Goal: Information Seeking & Learning: Learn about a topic

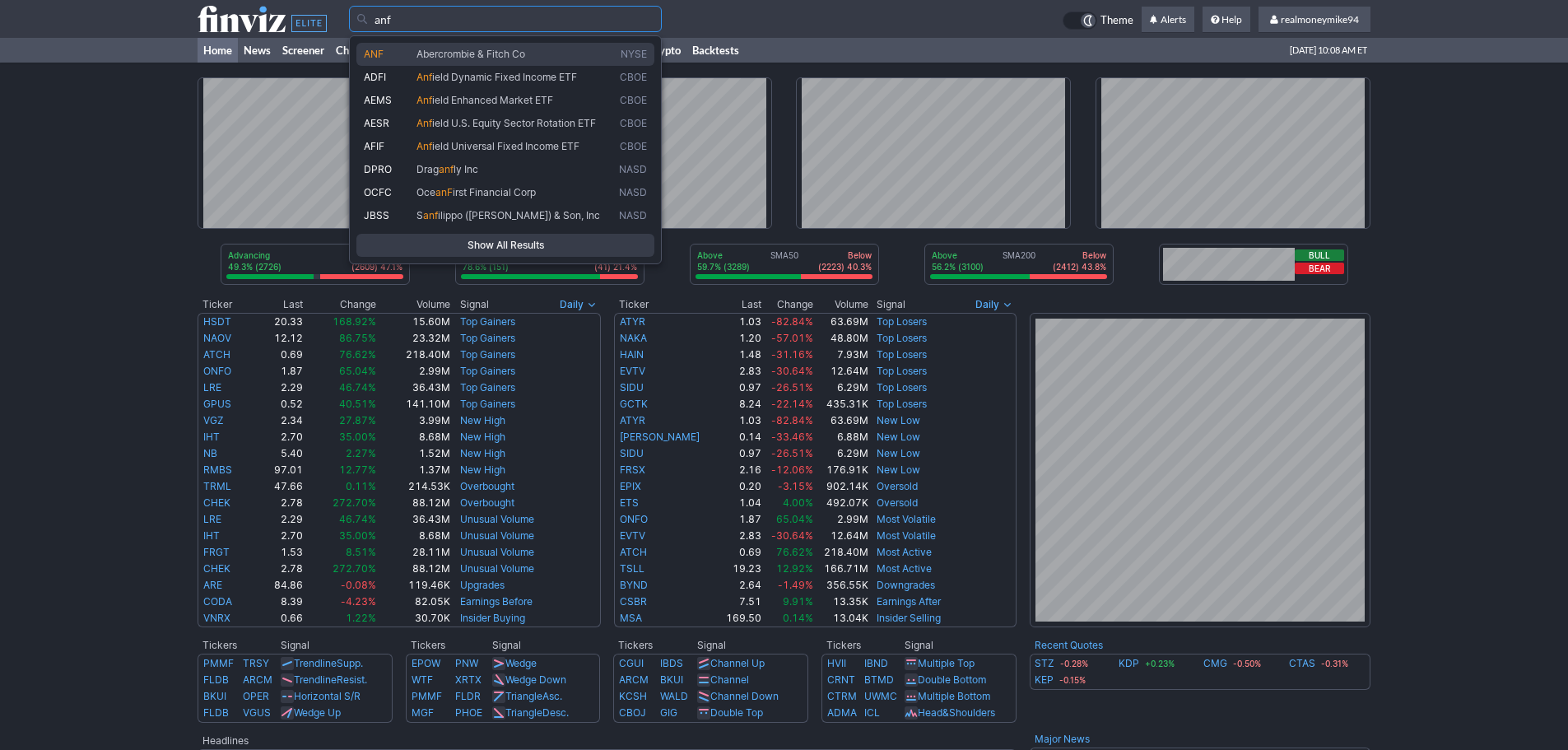
click at [517, 50] on span "Abercrombie & Fitch Co" at bounding box center [471, 53] width 109 height 13
type input "ANF"
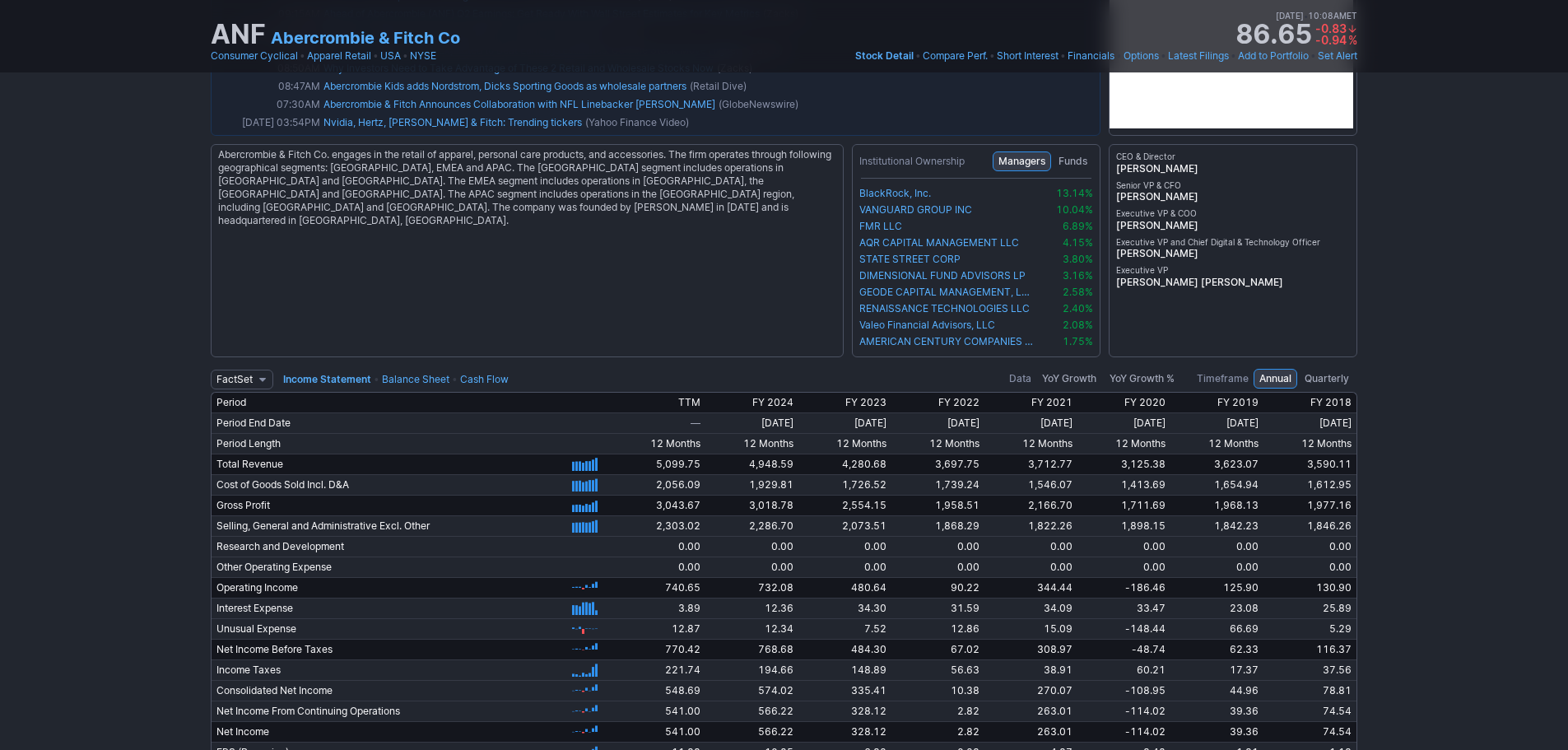
scroll to position [3221, 0]
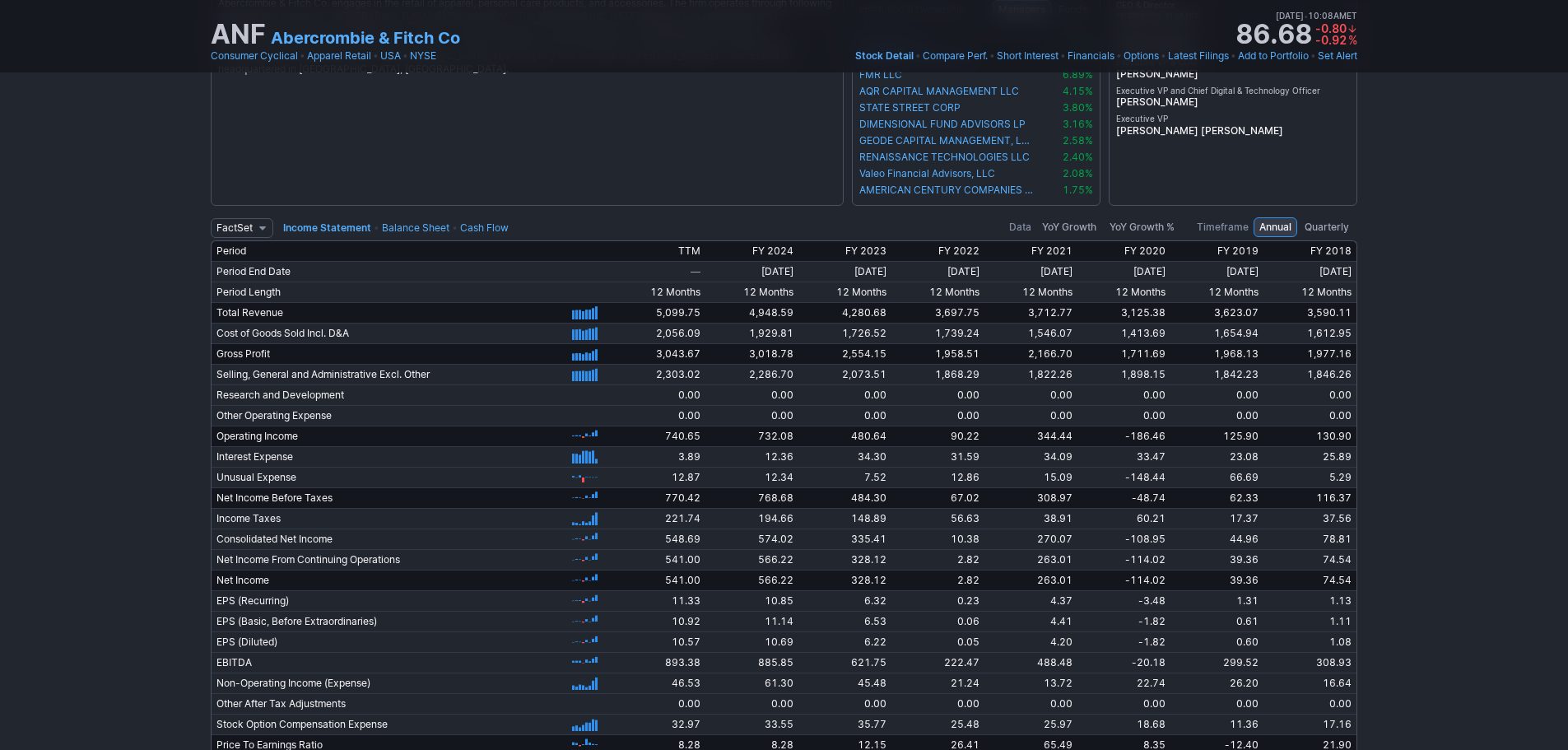
click at [414, 215] on td "FactSet Reuters Income Statement • Balance Sheet • Cash Flow" at bounding box center [475, 227] width 529 height 26
click at [413, 220] on td "FactSet Reuters Income Statement • Balance Sheet • Cash Flow" at bounding box center [475, 227] width 529 height 26
click at [413, 225] on link "Balance Sheet" at bounding box center [416, 227] width 68 height 13
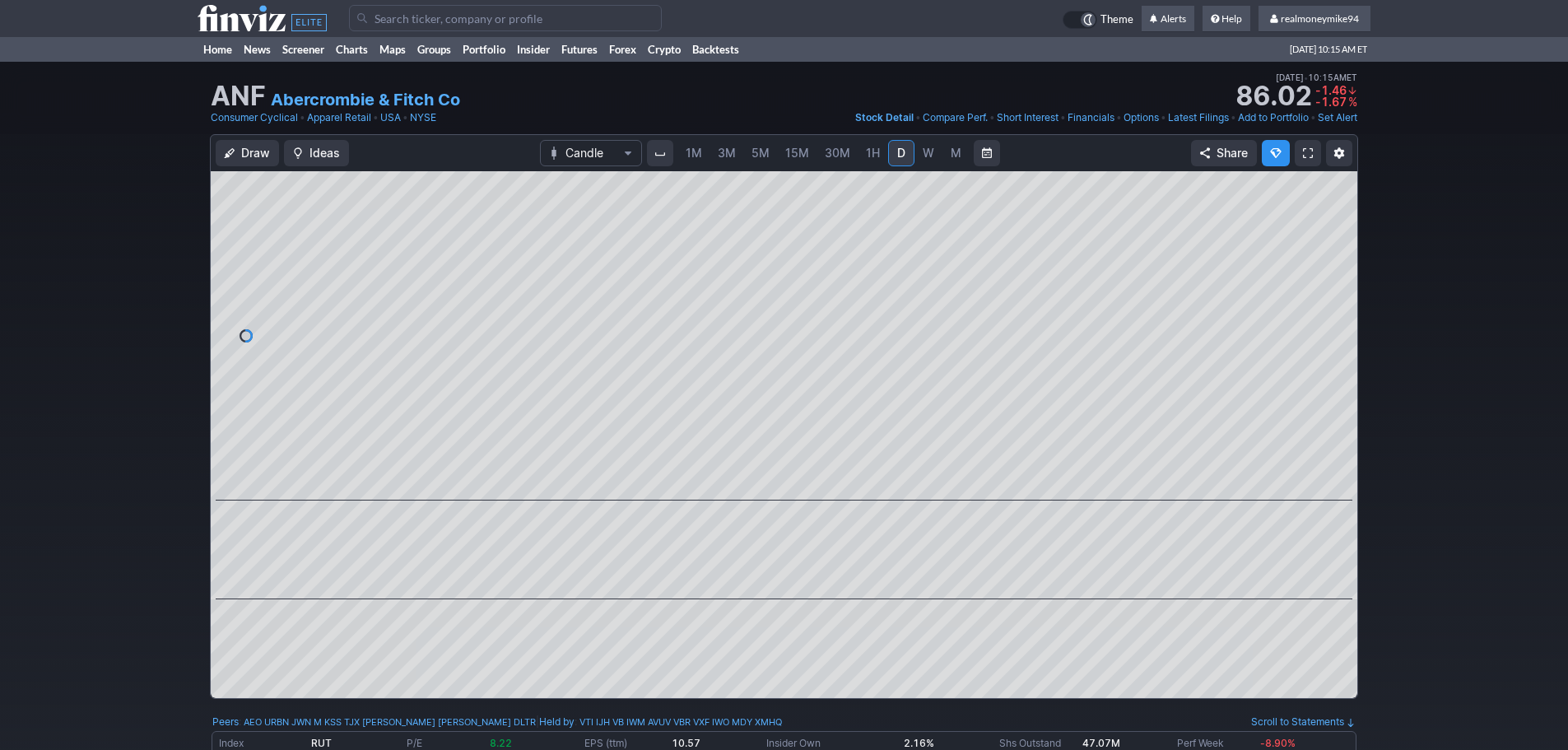
scroll to position [0, 0]
click at [925, 156] on span "W" at bounding box center [928, 153] width 12 height 14
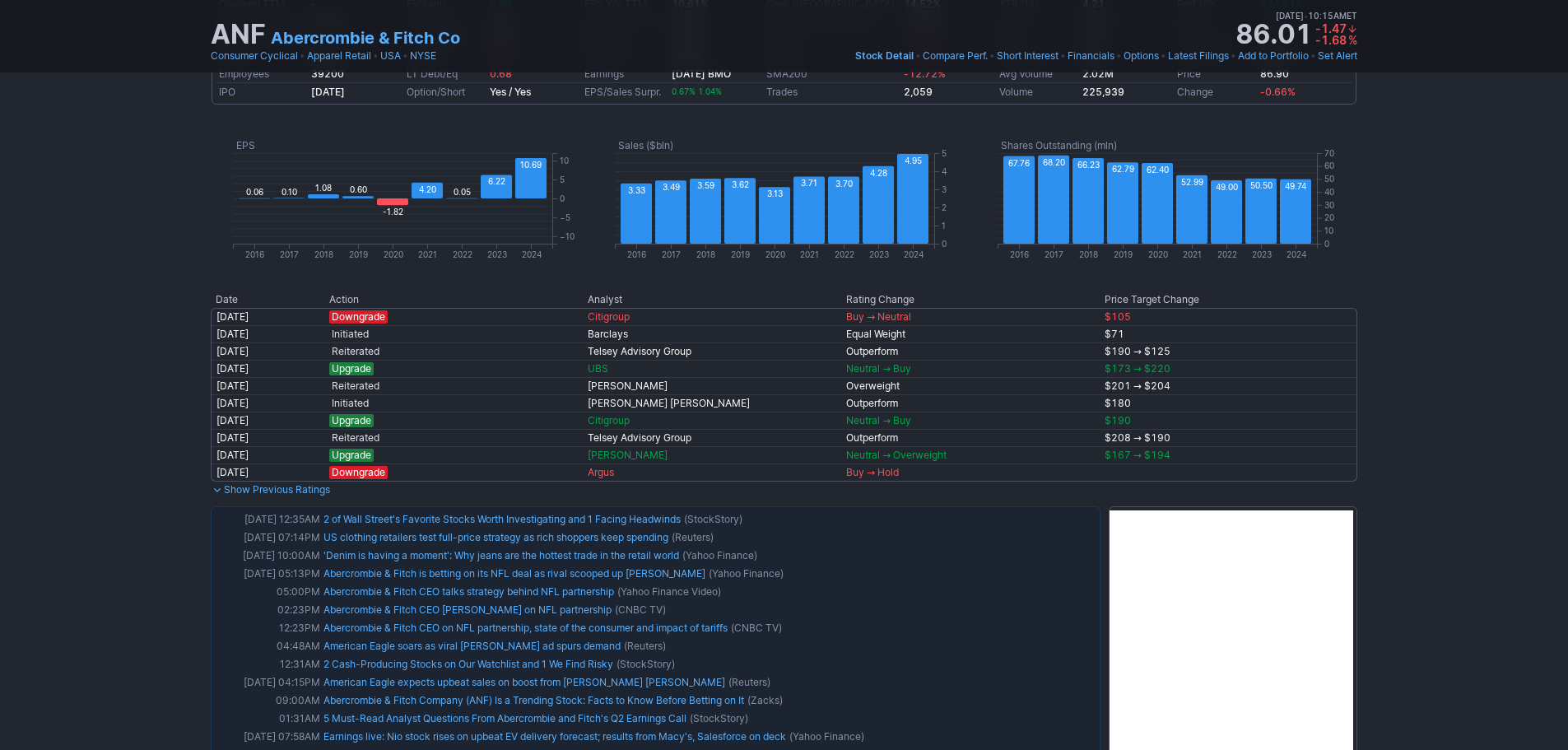
scroll to position [987, 0]
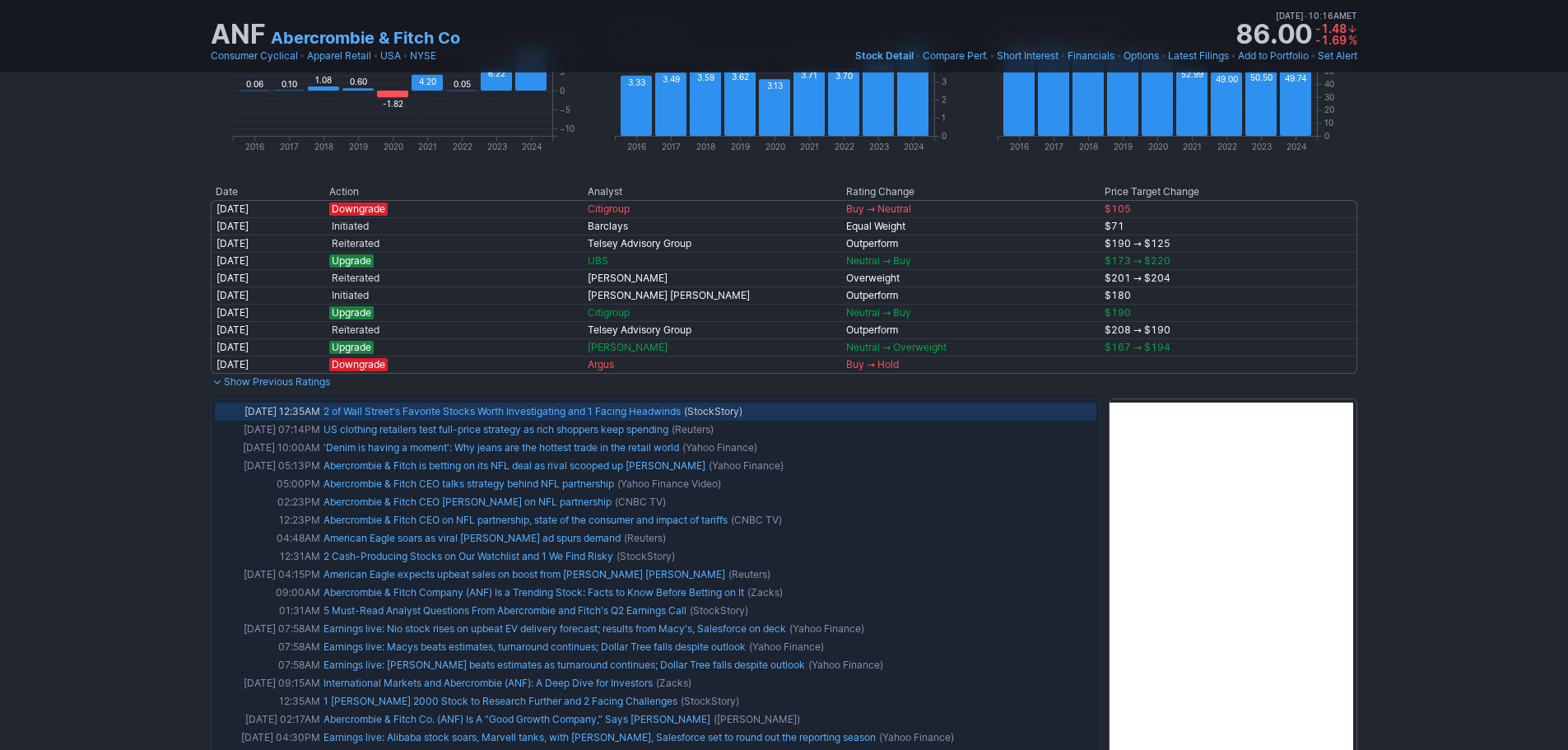
click at [468, 410] on link "2 of Wall Street's Favorite Stocks Worth Investigating and 1 Facing Headwinds" at bounding box center [502, 411] width 358 height 13
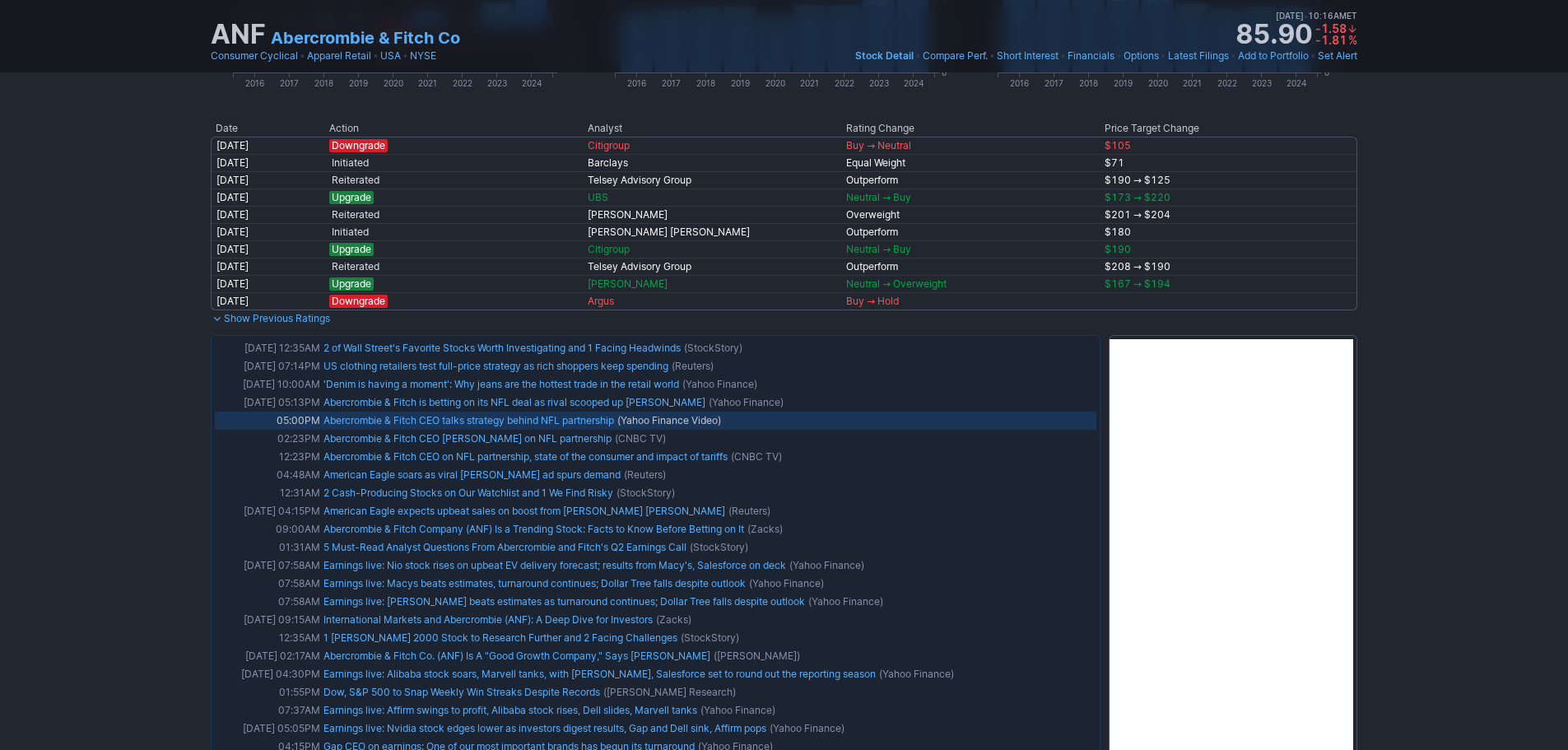
scroll to position [1070, 0]
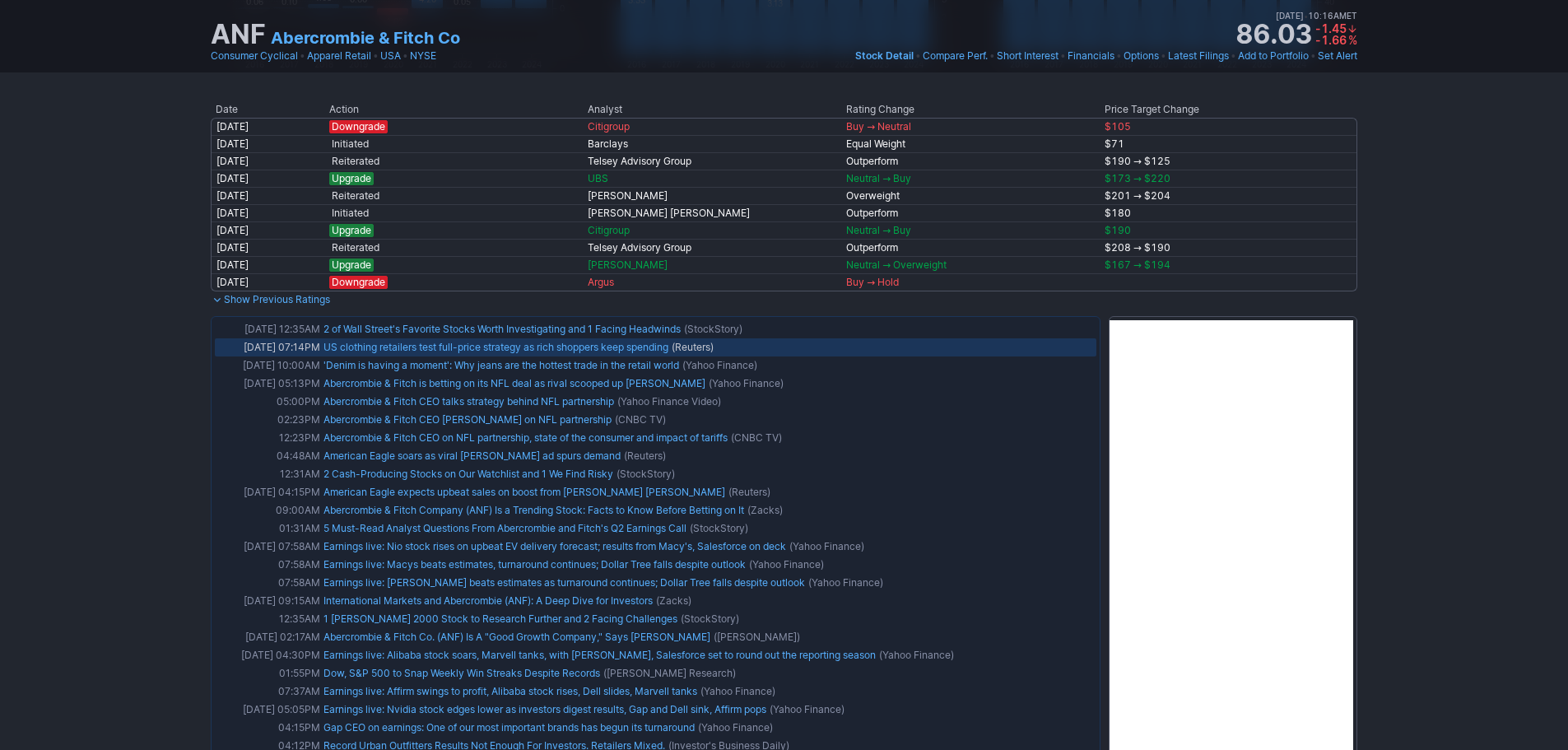
click at [413, 350] on link "US clothing retailers test full-price strategy as rich shoppers keep spending" at bounding box center [496, 347] width 345 height 13
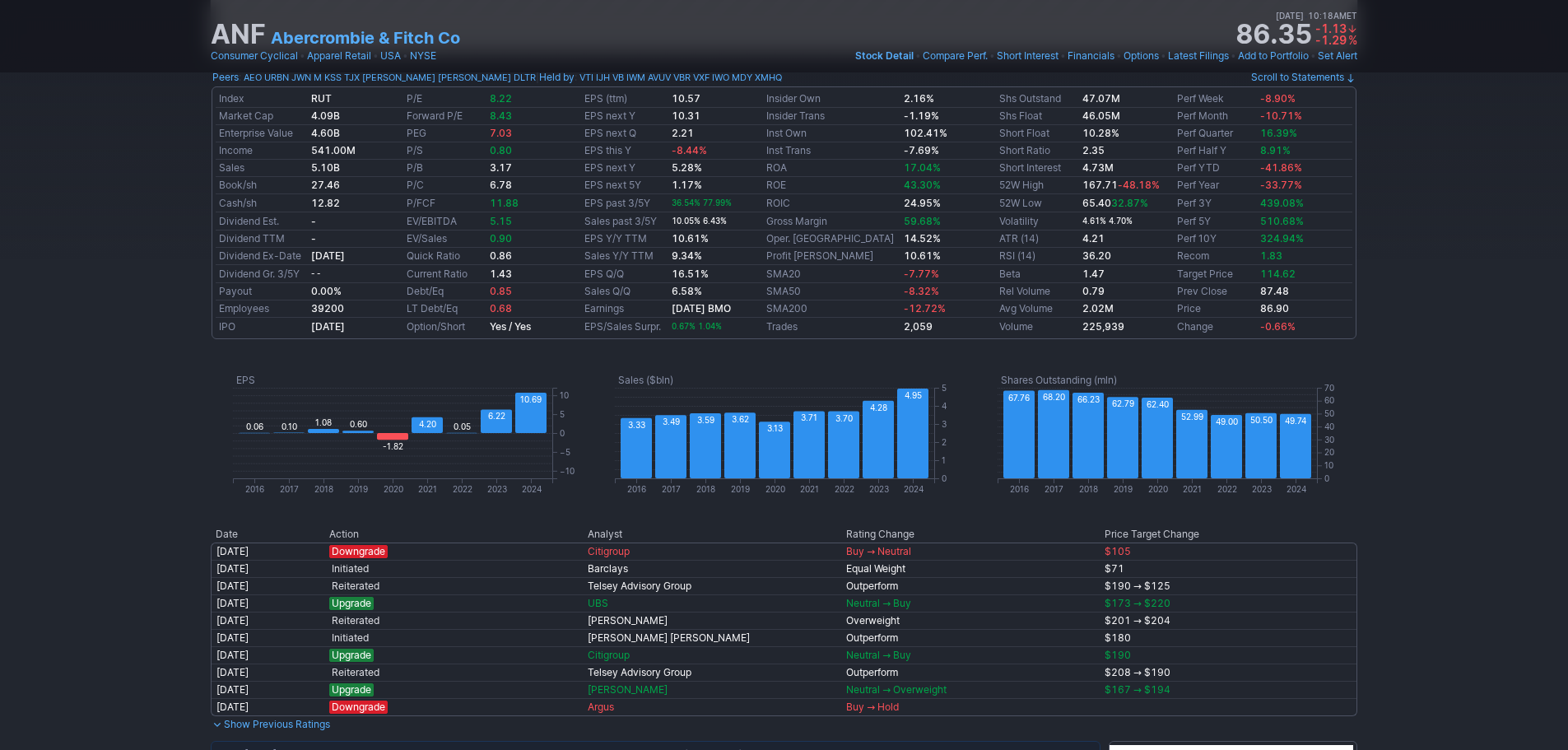
scroll to position [329, 0]
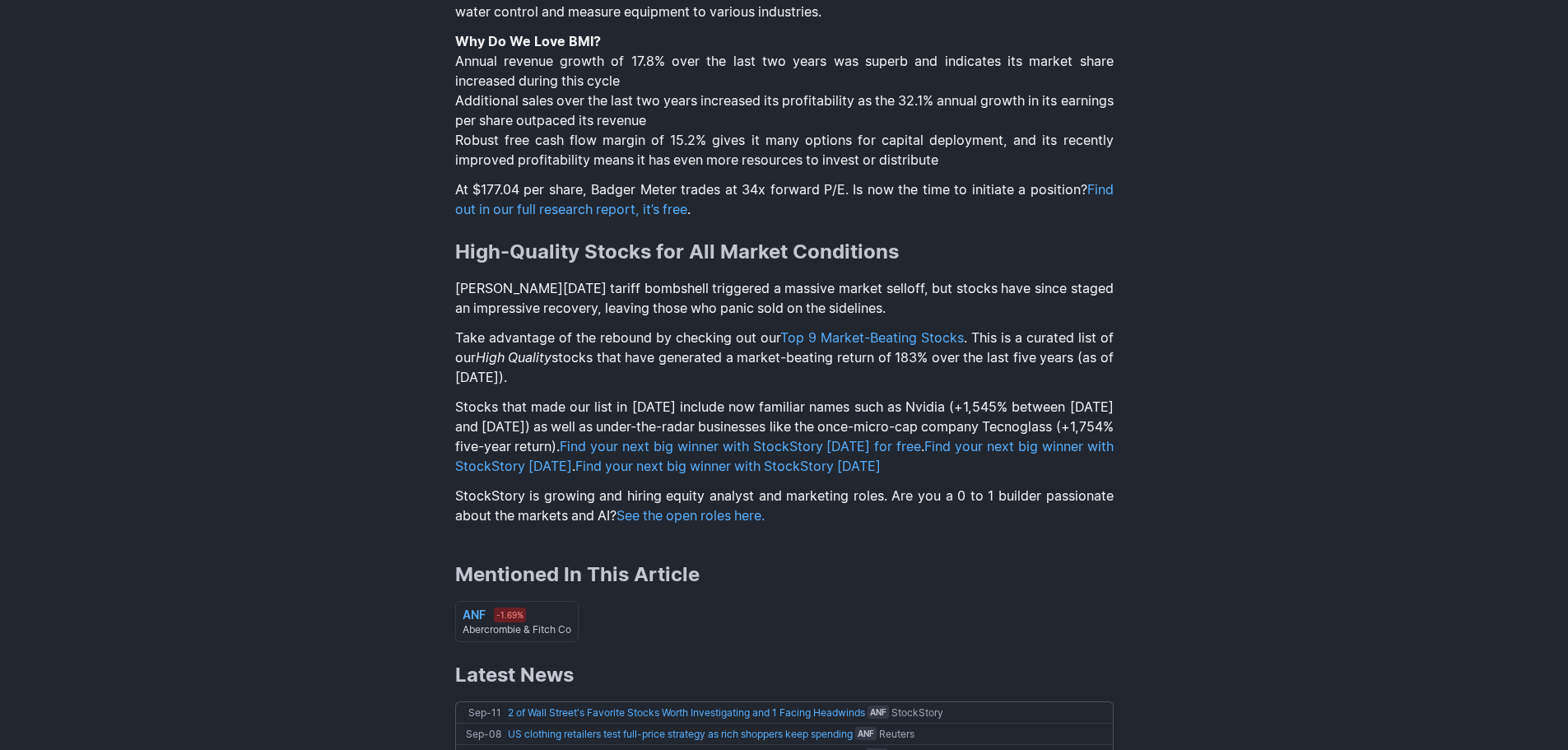
scroll to position [1811, 0]
